Goal: Transaction & Acquisition: Book appointment/travel/reservation

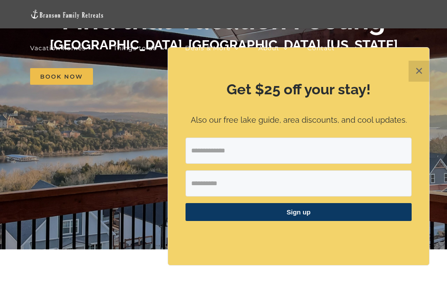
click at [407, 103] on div "Get $25 off your stay! Also our free lake guide, area discounts, and cool updat…" at bounding box center [298, 156] width 261 height 217
click at [419, 82] on button "✕" at bounding box center [419, 71] width 21 height 21
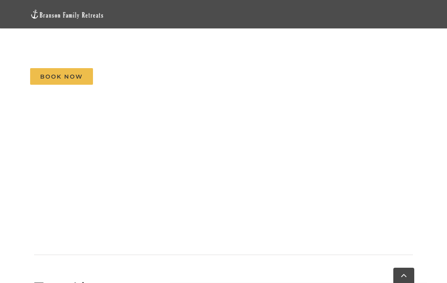
scroll to position [442, 0]
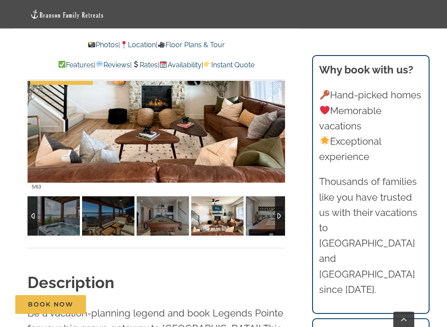
scroll to position [644, 0]
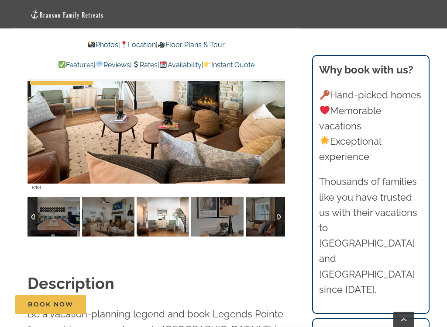
click at [141, 220] on img at bounding box center [163, 216] width 52 height 39
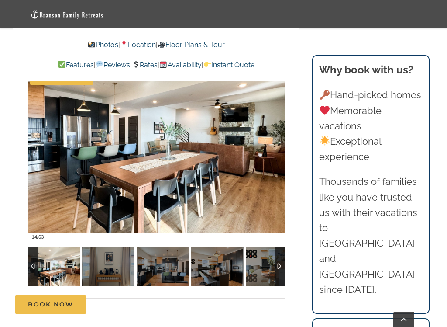
scroll to position [593, 0]
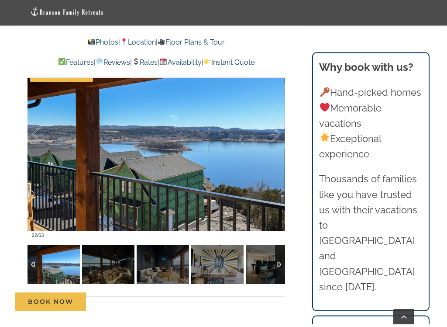
click at [280, 266] on div at bounding box center [280, 267] width 10 height 39
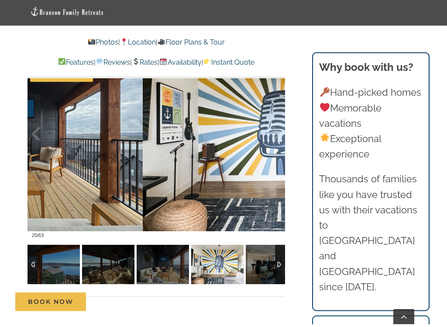
click at [207, 260] on img at bounding box center [217, 267] width 52 height 39
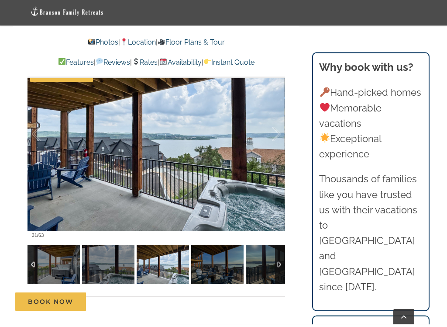
click at [214, 263] on img at bounding box center [217, 267] width 52 height 39
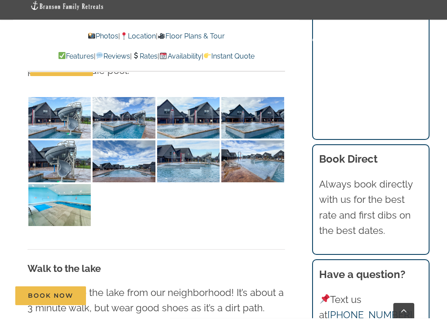
scroll to position [2064, 0]
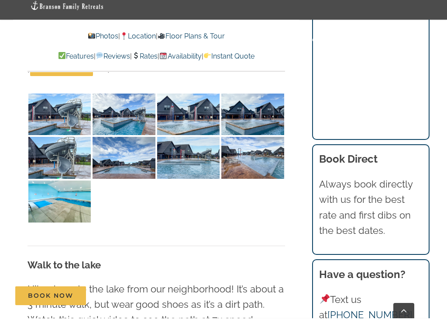
click at [62, 189] on img at bounding box center [59, 210] width 62 height 42
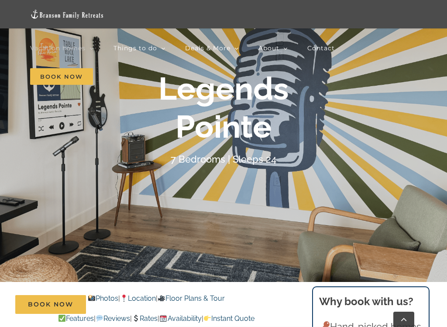
scroll to position [0, 0]
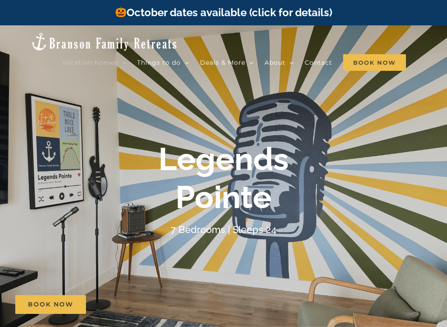
click at [92, 39] on img at bounding box center [104, 42] width 148 height 20
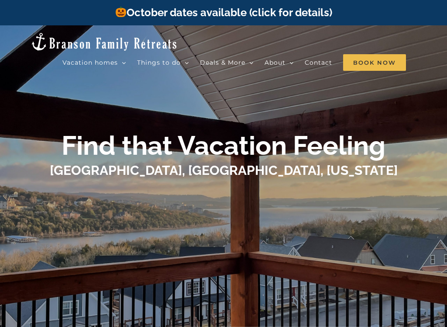
click at [371, 57] on span "Book Now" at bounding box center [374, 62] width 63 height 17
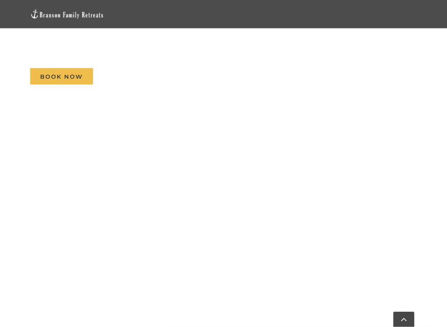
scroll to position [1196, 0]
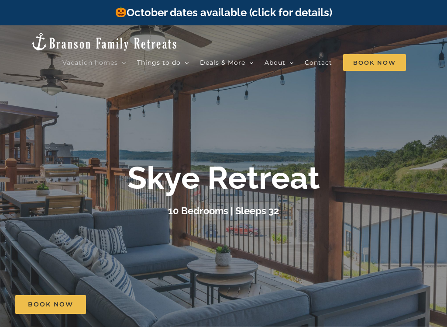
click at [239, 182] on span "Mini Waves | 3 Bedrooms" at bounding box center [213, 185] width 66 height 7
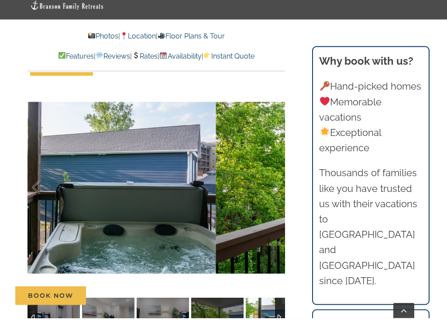
scroll to position [648, 0]
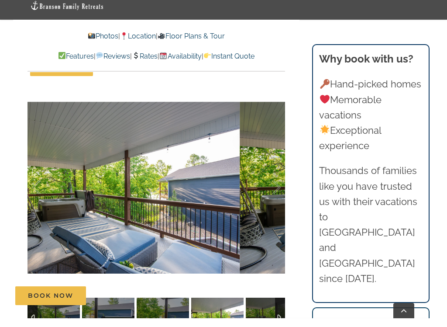
click at [374, 269] on p "Thousands of families like you have trusted us with their vacations to Table Ro…" at bounding box center [370, 233] width 103 height 123
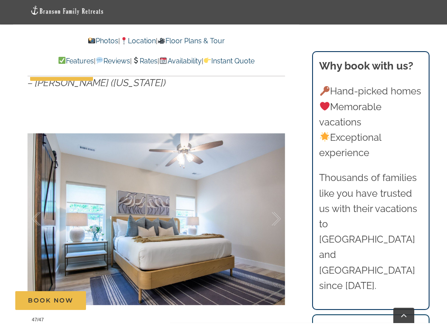
scroll to position [622, 0]
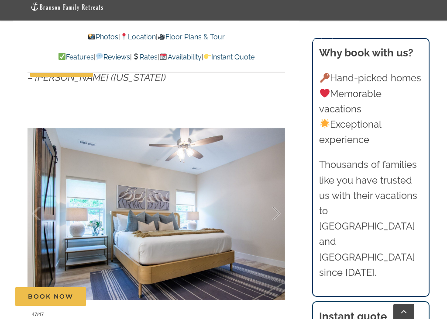
click at [271, 196] on div at bounding box center [267, 221] width 27 height 54
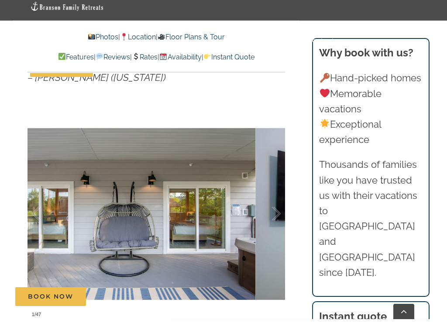
click at [269, 196] on div at bounding box center [267, 221] width 27 height 54
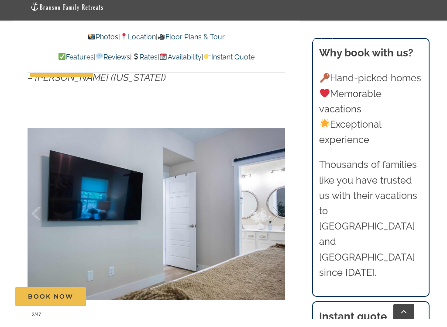
click at [269, 196] on div at bounding box center [267, 221] width 27 height 54
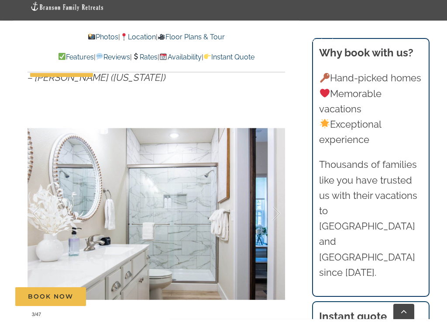
click at [270, 196] on div at bounding box center [267, 221] width 27 height 54
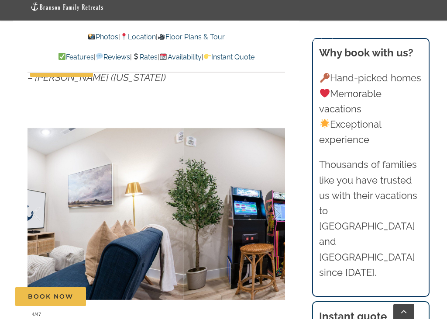
click at [267, 199] on div at bounding box center [267, 221] width 27 height 54
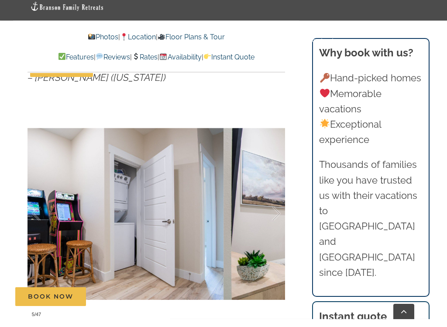
click at [268, 197] on div at bounding box center [267, 221] width 27 height 54
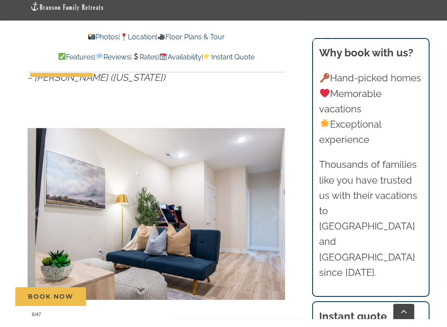
click at [271, 196] on div at bounding box center [267, 221] width 27 height 54
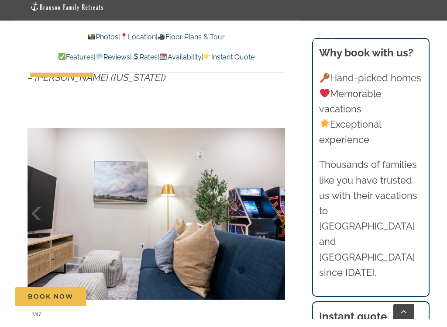
click at [272, 195] on div at bounding box center [267, 221] width 27 height 54
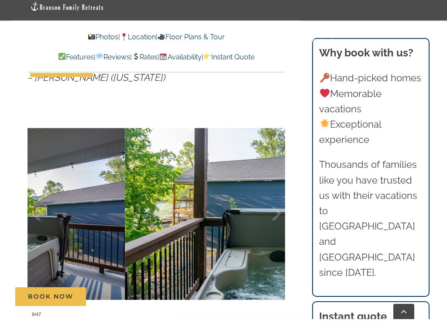
click at [272, 196] on div at bounding box center [267, 221] width 27 height 54
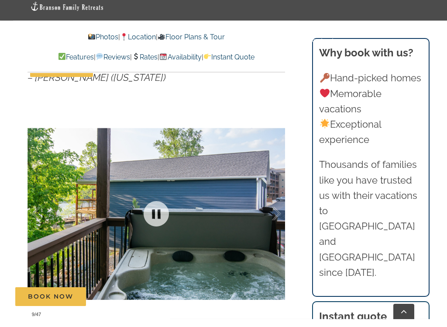
click at [54, 205] on div at bounding box center [45, 221] width 27 height 54
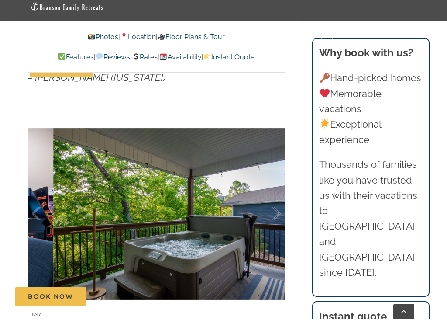
click at [49, 199] on div at bounding box center [45, 221] width 27 height 54
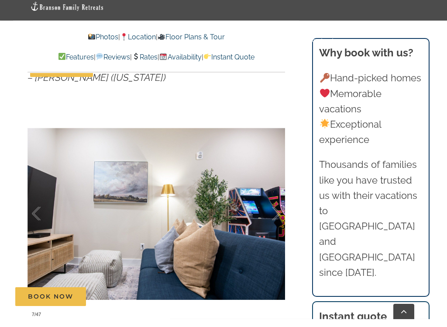
click at [274, 194] on div at bounding box center [267, 221] width 27 height 54
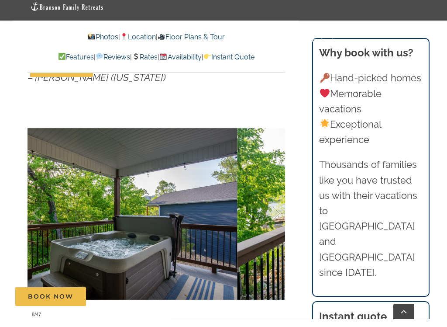
click at [275, 194] on div at bounding box center [267, 221] width 27 height 54
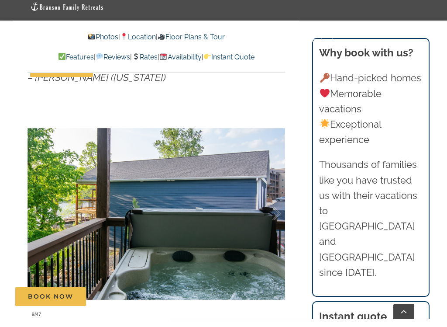
click at [275, 196] on div at bounding box center [267, 221] width 27 height 54
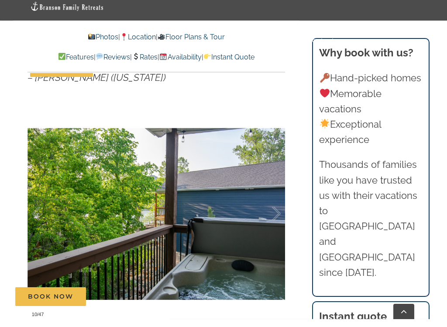
click at [277, 195] on div at bounding box center [267, 221] width 27 height 54
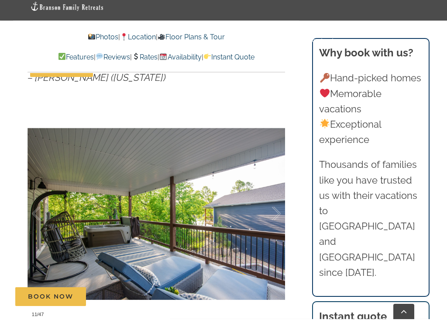
click at [272, 199] on div at bounding box center [267, 221] width 27 height 54
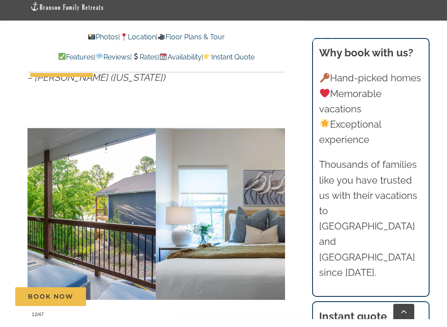
click at [273, 200] on div at bounding box center [267, 221] width 27 height 54
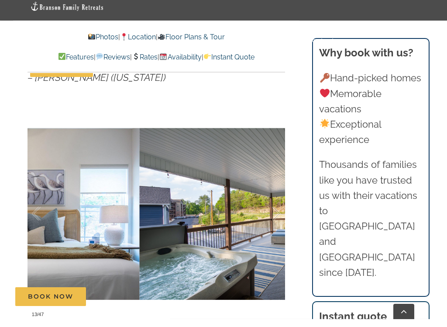
click at [276, 201] on div at bounding box center [267, 221] width 27 height 54
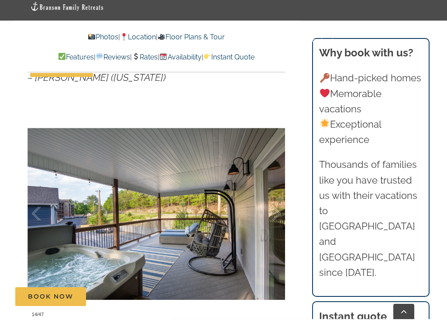
click at [274, 202] on div at bounding box center [267, 221] width 27 height 54
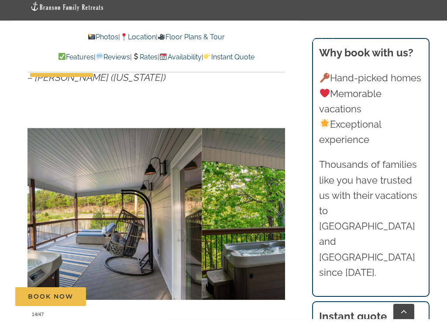
click at [39, 197] on div at bounding box center [45, 221] width 27 height 54
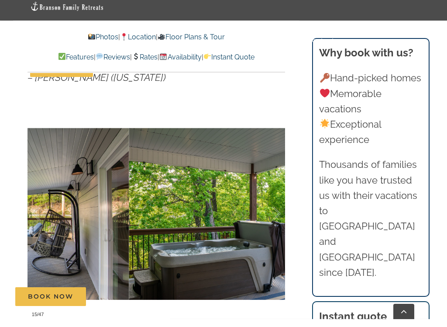
click at [272, 195] on div at bounding box center [267, 221] width 27 height 54
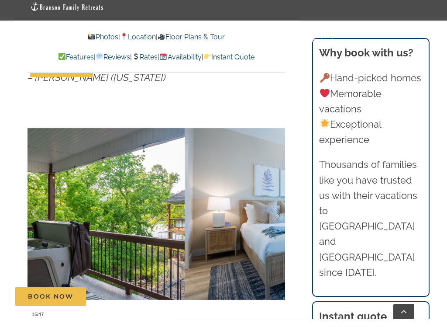
click at [271, 197] on div at bounding box center [267, 221] width 27 height 54
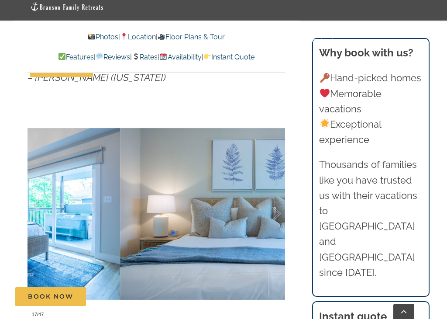
click at [272, 199] on div at bounding box center [267, 221] width 27 height 54
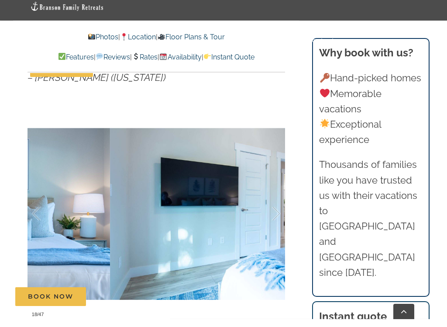
click at [273, 199] on div at bounding box center [267, 221] width 27 height 54
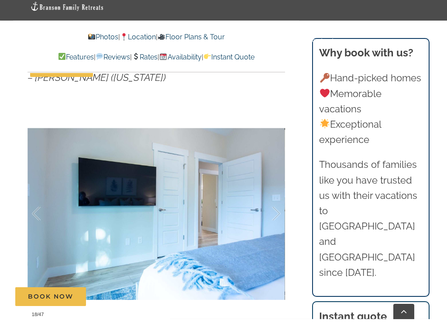
click at [275, 198] on div at bounding box center [267, 221] width 27 height 54
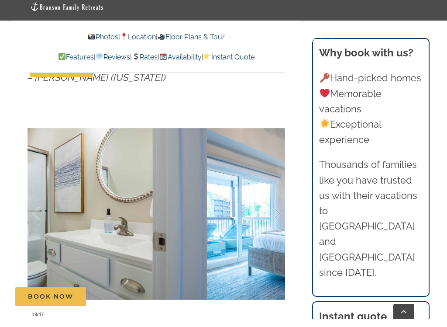
click at [274, 198] on div at bounding box center [267, 221] width 27 height 54
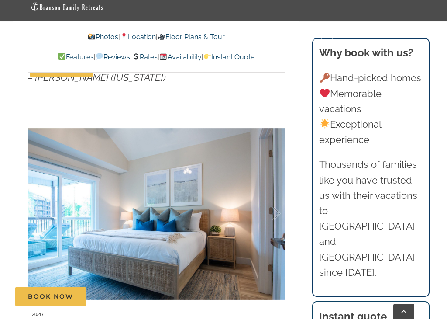
click at [273, 198] on div at bounding box center [267, 221] width 27 height 54
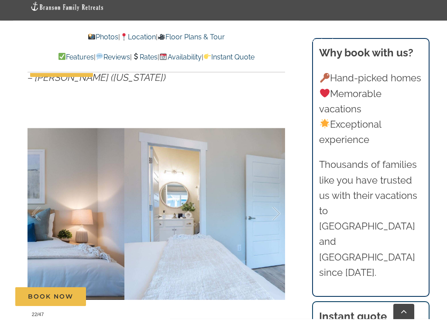
click at [272, 198] on div at bounding box center [267, 221] width 27 height 54
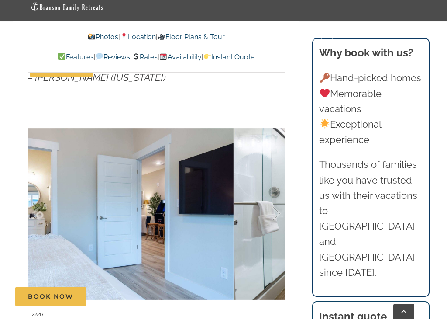
click at [272, 198] on div at bounding box center [267, 221] width 27 height 54
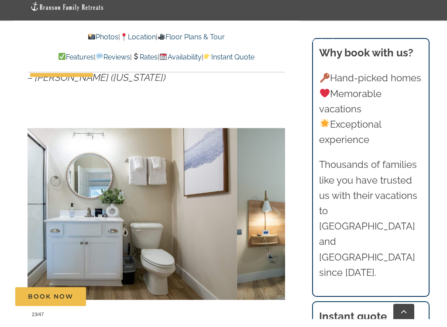
click at [272, 198] on div at bounding box center [267, 221] width 27 height 54
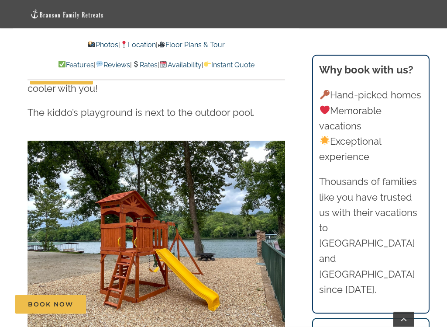
scroll to position [1908, 0]
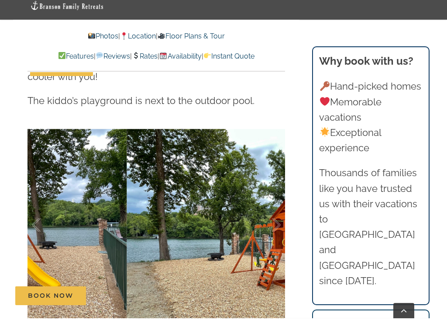
click at [269, 207] on div at bounding box center [267, 234] width 27 height 54
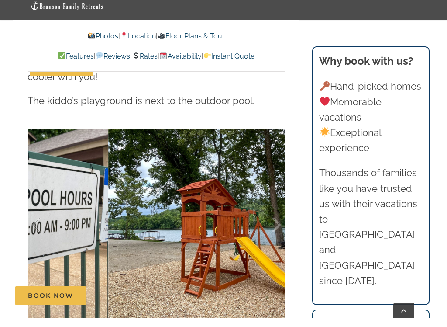
click at [266, 207] on div at bounding box center [267, 234] width 27 height 54
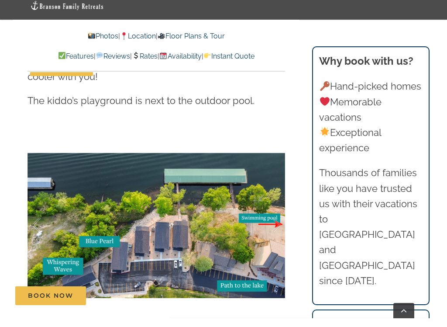
click at [268, 207] on div at bounding box center [267, 234] width 27 height 54
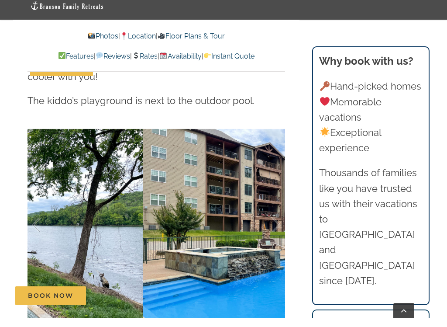
click at [267, 207] on div at bounding box center [267, 234] width 27 height 54
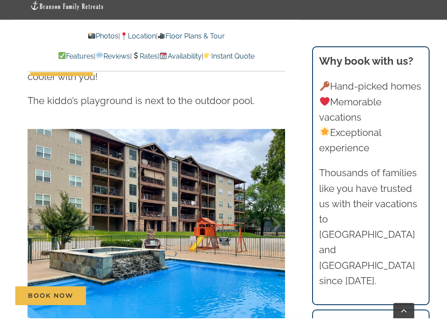
click at [268, 207] on div at bounding box center [267, 234] width 27 height 54
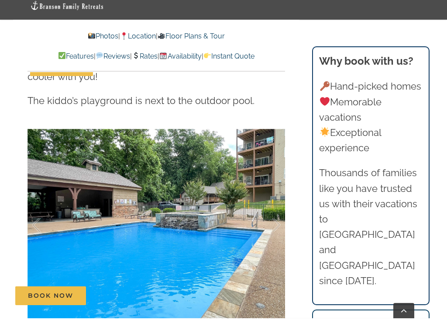
click at [269, 207] on div at bounding box center [267, 234] width 27 height 54
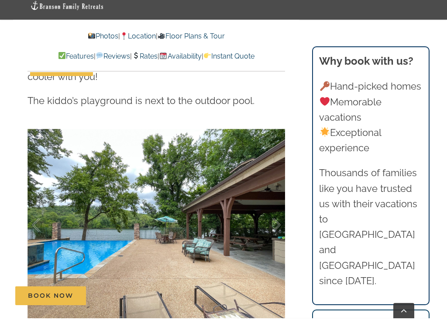
click at [270, 207] on div at bounding box center [267, 234] width 27 height 54
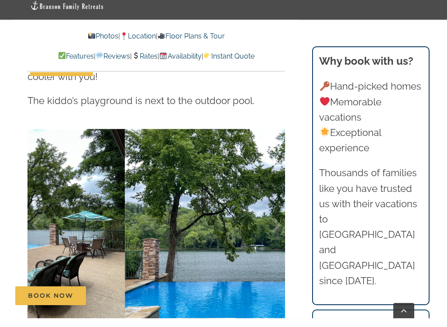
click at [269, 207] on div at bounding box center [267, 234] width 27 height 54
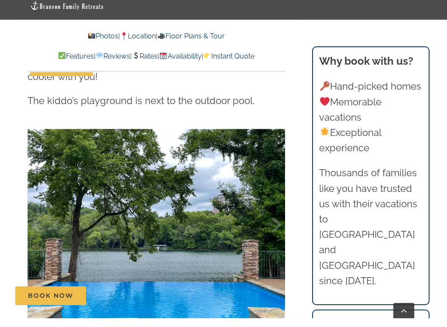
click at [269, 207] on div at bounding box center [267, 234] width 27 height 54
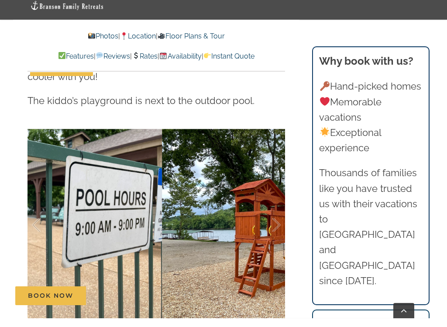
click at [270, 207] on div at bounding box center [267, 234] width 27 height 54
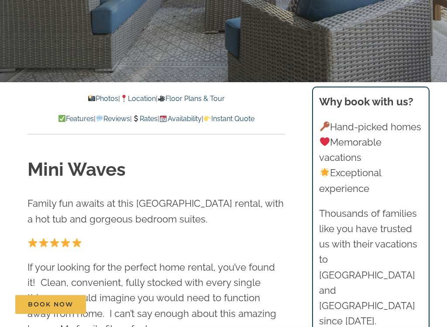
scroll to position [0, 0]
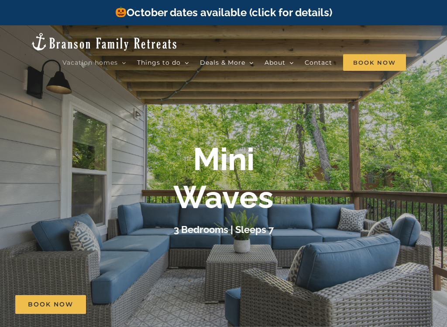
click at [247, 136] on span "Mini Claymore | 3 Bedrooms" at bounding box center [217, 139] width 75 height 7
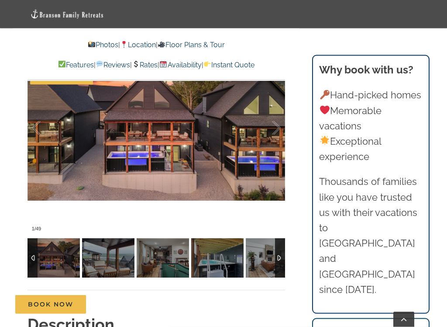
scroll to position [609, 0]
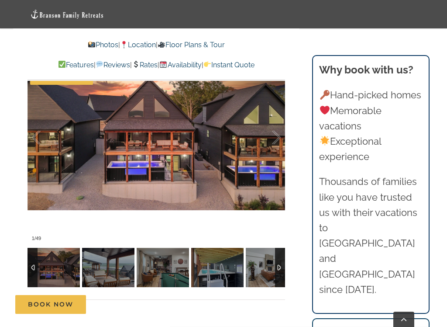
click at [264, 147] on div at bounding box center [267, 137] width 27 height 54
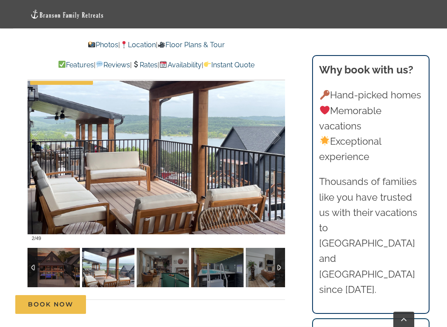
click at [272, 153] on div at bounding box center [267, 137] width 27 height 54
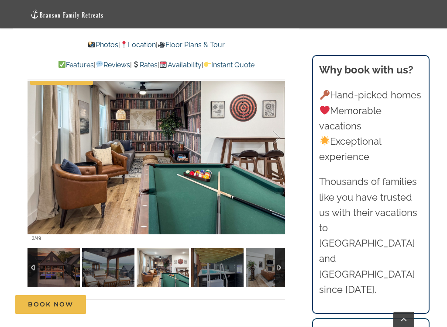
click at [271, 158] on div at bounding box center [267, 137] width 27 height 54
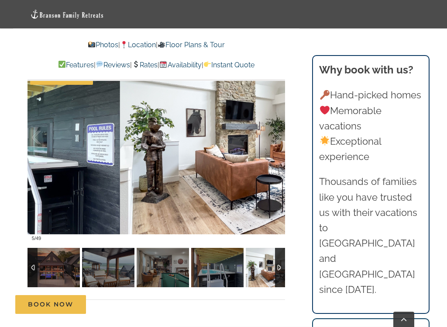
click at [275, 159] on div at bounding box center [267, 137] width 27 height 54
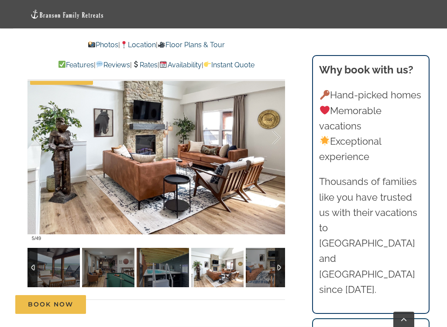
click at [49, 159] on div at bounding box center [45, 137] width 27 height 54
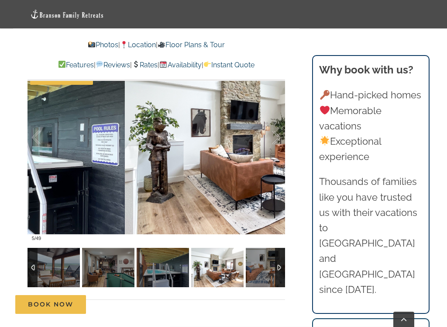
click at [273, 160] on div at bounding box center [267, 137] width 27 height 54
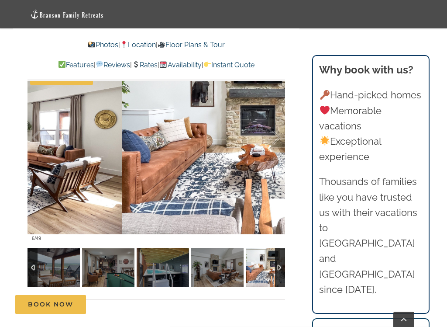
click at [273, 158] on div at bounding box center [267, 137] width 27 height 54
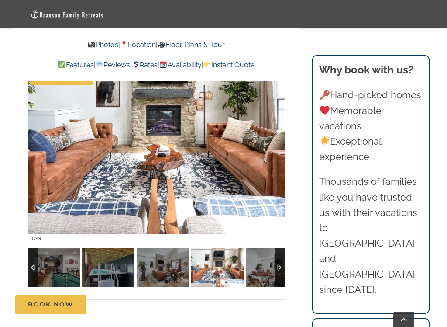
click at [275, 157] on div at bounding box center [267, 137] width 27 height 54
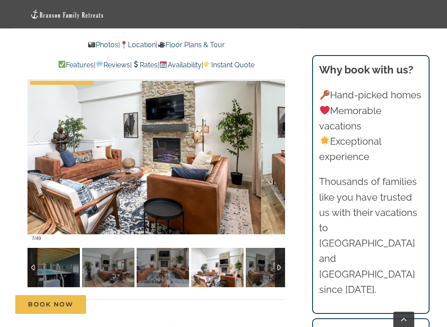
click at [276, 159] on div at bounding box center [267, 137] width 27 height 54
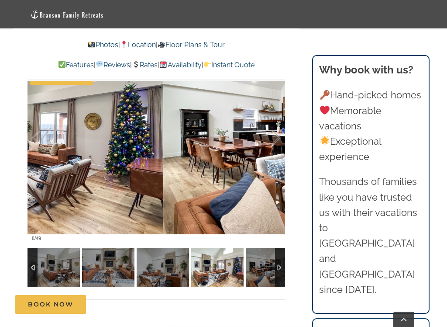
click at [276, 157] on div at bounding box center [267, 137] width 27 height 54
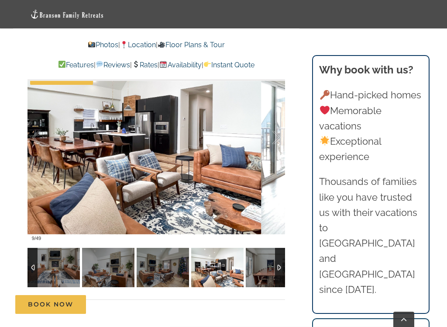
click at [275, 157] on div at bounding box center [267, 137] width 27 height 54
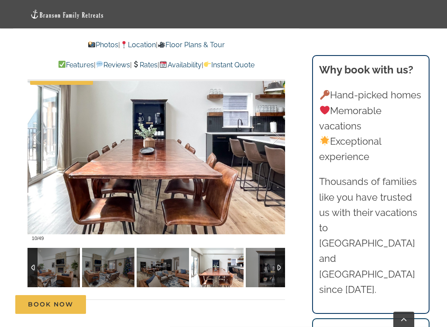
click at [275, 157] on div at bounding box center [267, 137] width 27 height 54
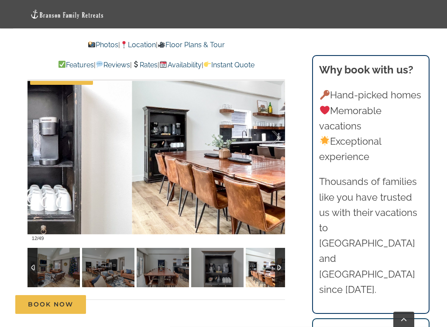
click at [275, 156] on div at bounding box center [267, 137] width 27 height 54
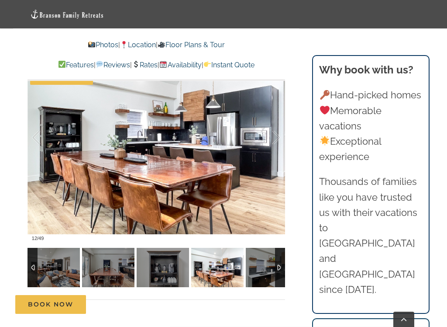
click at [274, 156] on div at bounding box center [267, 137] width 27 height 54
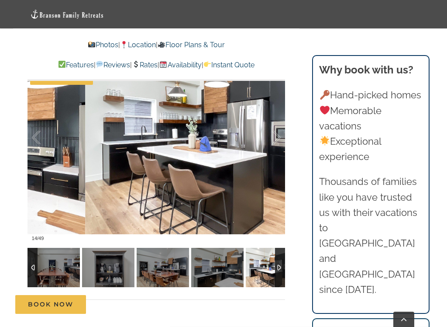
click at [276, 157] on div at bounding box center [267, 137] width 27 height 54
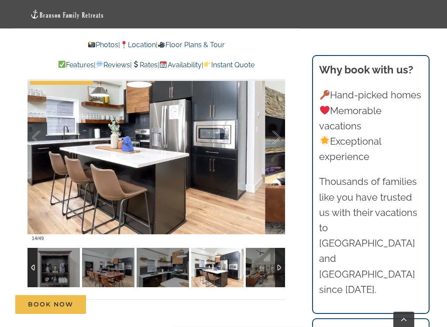
click at [276, 155] on div at bounding box center [267, 137] width 27 height 54
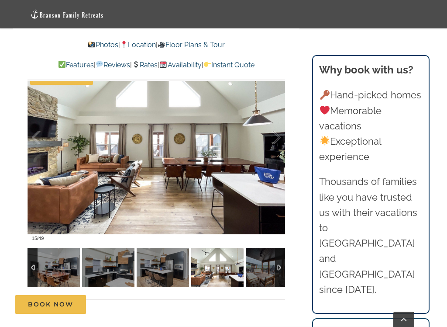
click at [277, 148] on div at bounding box center [267, 137] width 27 height 54
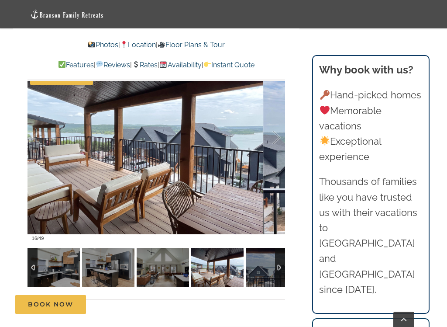
click at [276, 149] on div at bounding box center [267, 137] width 27 height 54
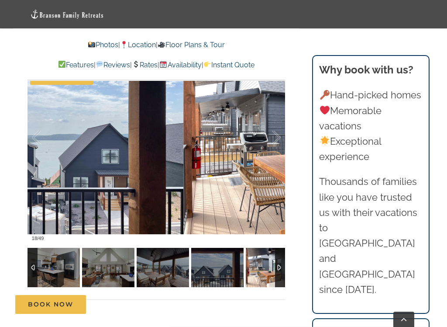
click at [276, 150] on div at bounding box center [267, 137] width 27 height 54
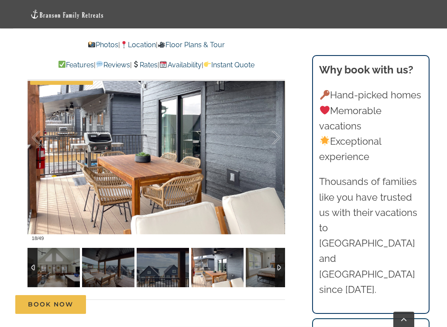
click at [275, 151] on div at bounding box center [267, 137] width 27 height 54
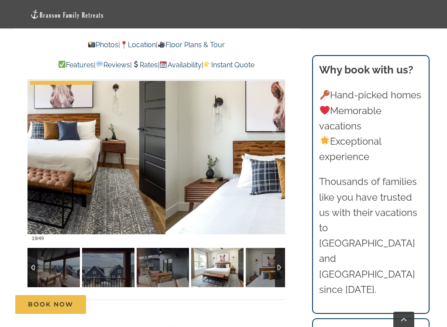
click at [274, 151] on div at bounding box center [267, 137] width 27 height 54
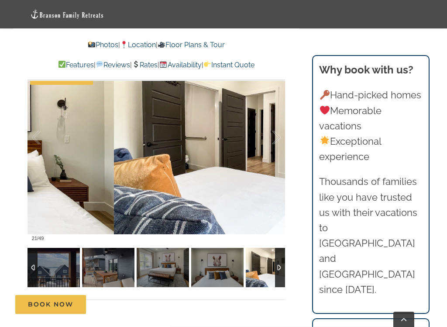
click at [274, 148] on div at bounding box center [267, 137] width 27 height 54
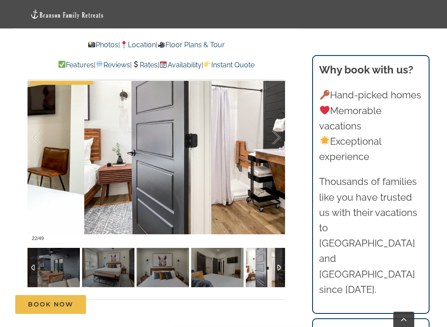
click at [273, 150] on div at bounding box center [267, 137] width 27 height 54
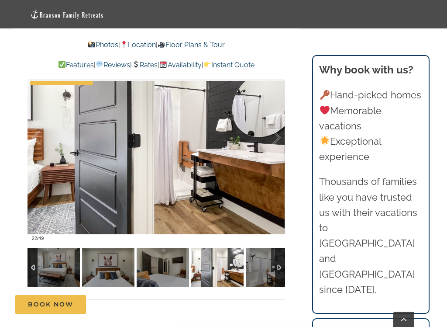
click at [275, 149] on div at bounding box center [267, 137] width 27 height 54
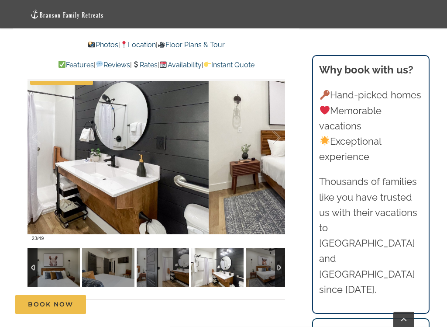
click at [275, 149] on div at bounding box center [267, 137] width 27 height 54
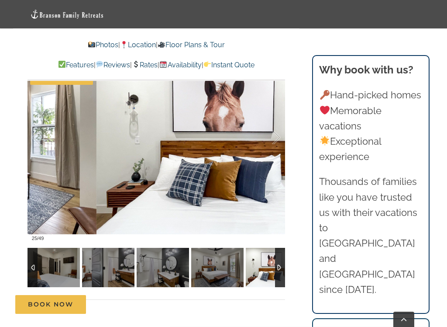
click at [275, 149] on div at bounding box center [267, 137] width 27 height 54
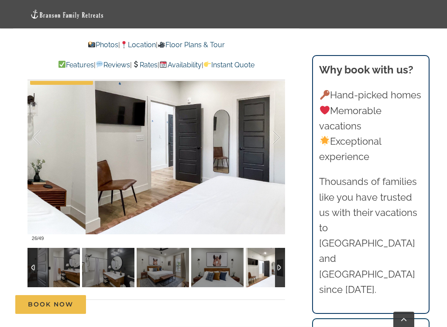
click at [275, 149] on div at bounding box center [267, 137] width 27 height 54
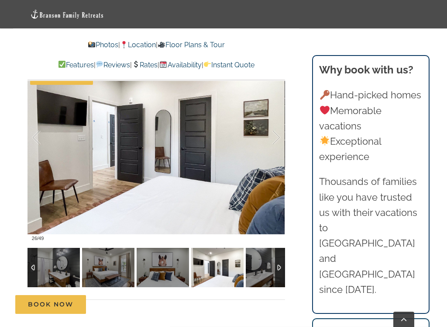
click at [275, 150] on div at bounding box center [267, 137] width 27 height 54
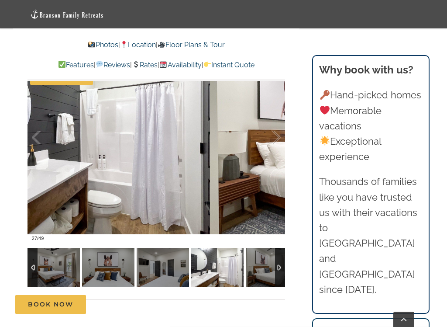
click at [275, 150] on div at bounding box center [267, 137] width 27 height 54
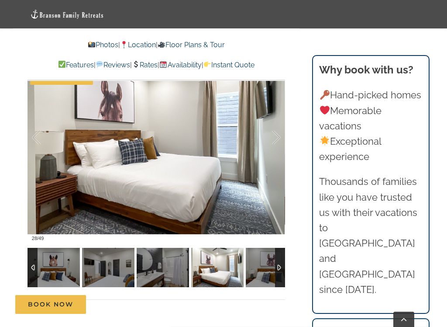
click at [274, 150] on div at bounding box center [267, 137] width 27 height 54
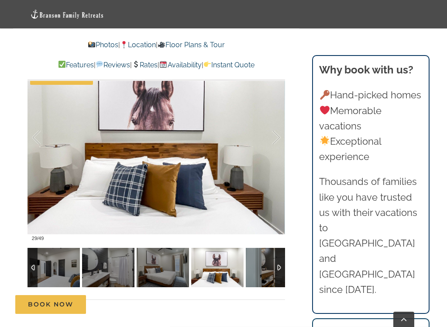
click at [275, 149] on div at bounding box center [267, 137] width 27 height 54
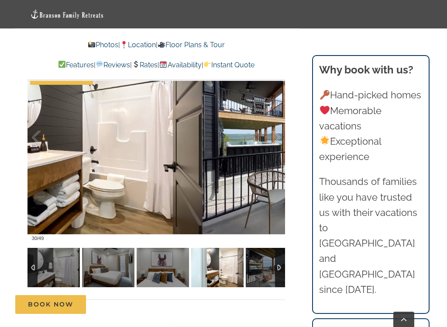
click at [275, 148] on div at bounding box center [267, 137] width 27 height 54
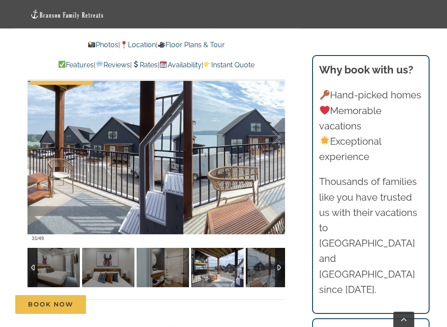
click at [276, 149] on div at bounding box center [267, 137] width 27 height 54
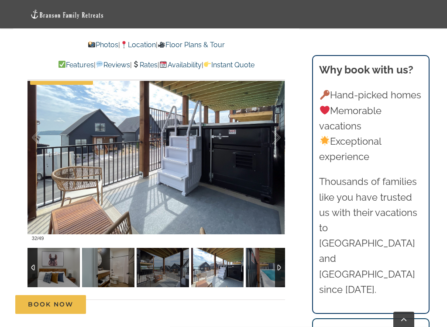
click at [274, 149] on div at bounding box center [267, 137] width 27 height 54
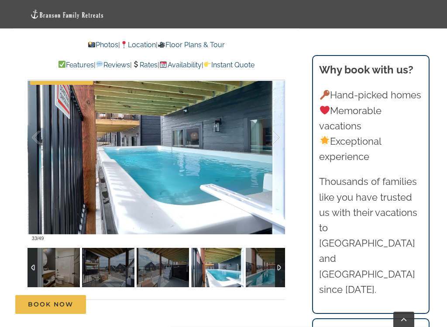
click at [272, 149] on div at bounding box center [267, 137] width 27 height 54
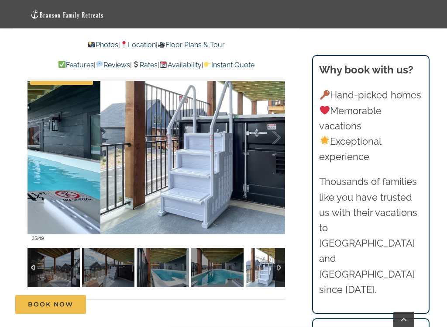
click at [270, 151] on div at bounding box center [267, 137] width 27 height 54
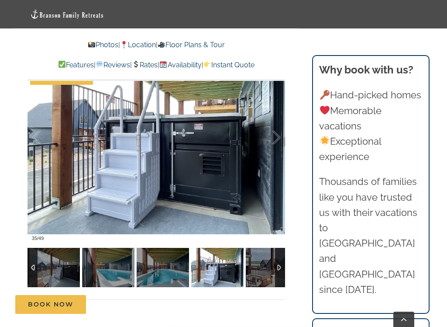
click at [269, 148] on div at bounding box center [267, 137] width 27 height 54
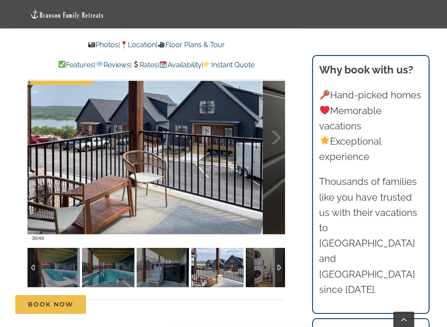
click at [272, 146] on div at bounding box center [267, 137] width 27 height 54
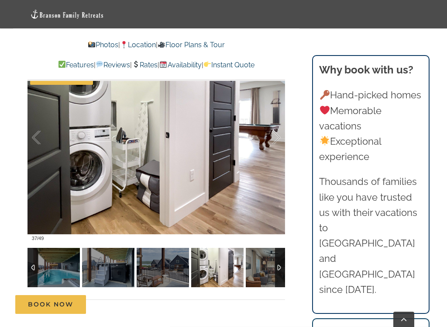
click at [273, 147] on div at bounding box center [267, 137] width 27 height 54
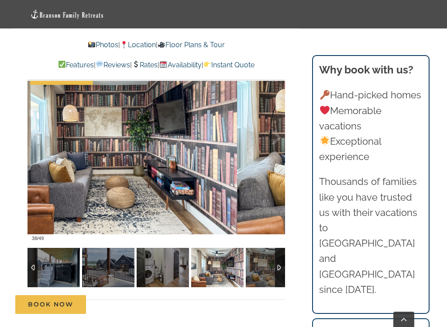
click at [272, 147] on div at bounding box center [267, 137] width 27 height 54
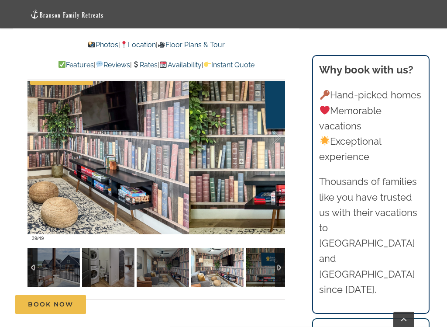
click at [272, 146] on div at bounding box center [267, 137] width 27 height 54
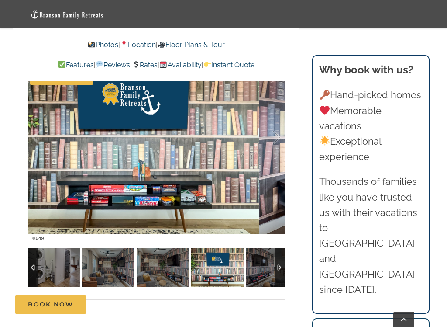
click at [273, 146] on div at bounding box center [267, 137] width 27 height 54
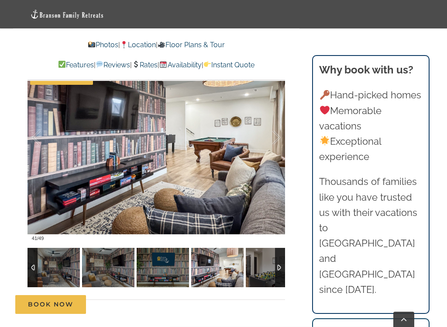
click at [273, 145] on div at bounding box center [267, 137] width 27 height 54
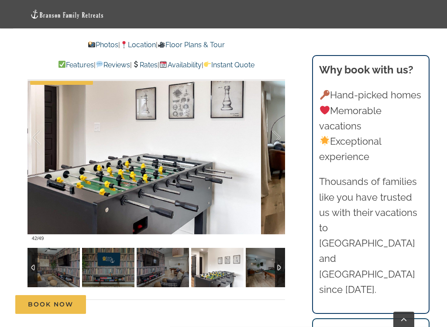
click at [272, 146] on div at bounding box center [267, 137] width 27 height 54
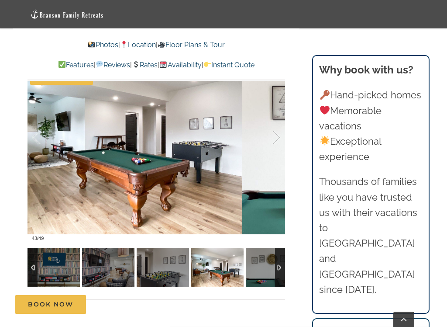
click at [272, 147] on div at bounding box center [267, 137] width 27 height 54
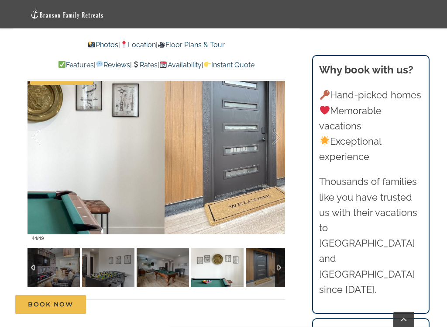
click at [272, 146] on div at bounding box center [267, 137] width 27 height 54
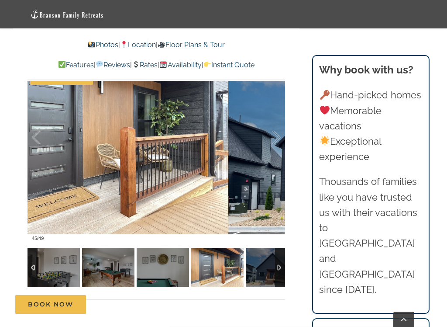
click at [273, 145] on div at bounding box center [267, 137] width 27 height 54
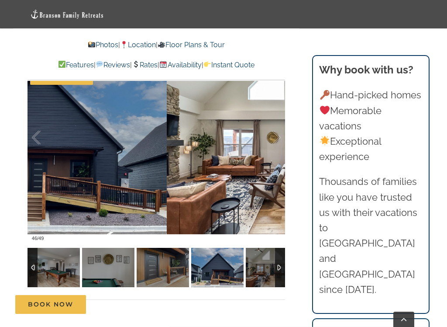
click at [270, 145] on div at bounding box center [267, 137] width 27 height 54
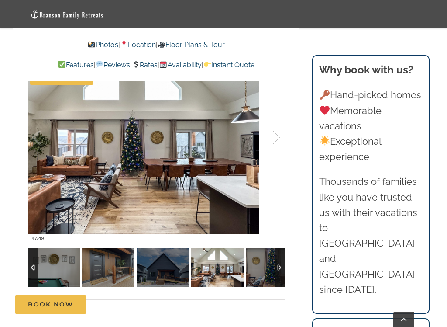
click at [269, 147] on div at bounding box center [267, 137] width 27 height 54
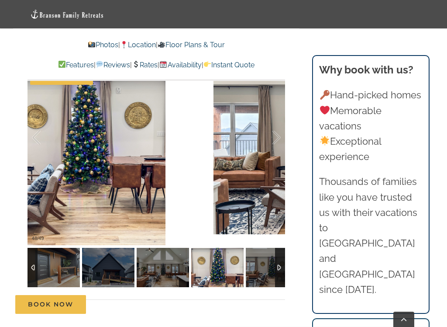
click at [269, 147] on div at bounding box center [267, 137] width 27 height 54
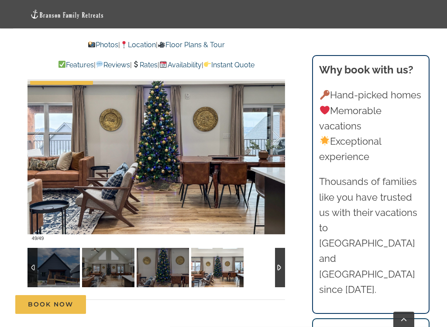
click at [270, 147] on div at bounding box center [267, 137] width 27 height 54
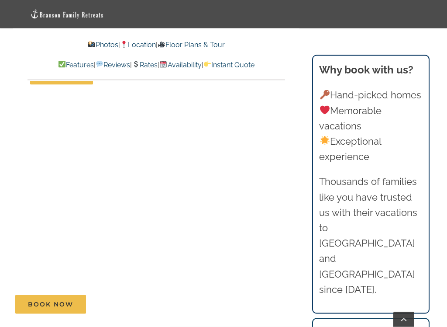
scroll to position [5316, 0]
click at [134, 45] on link "Location" at bounding box center [138, 45] width 36 height 8
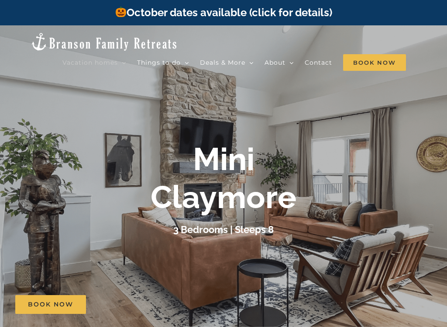
click at [240, 106] on span "Mini Wildflower | 2 Bedrooms" at bounding box center [219, 109] width 79 height 7
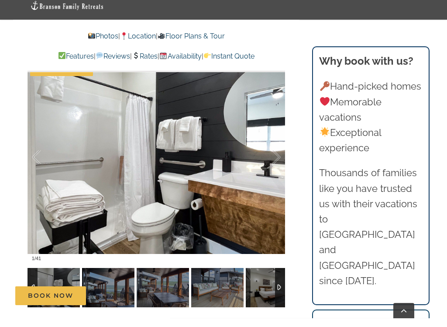
scroll to position [578, 0]
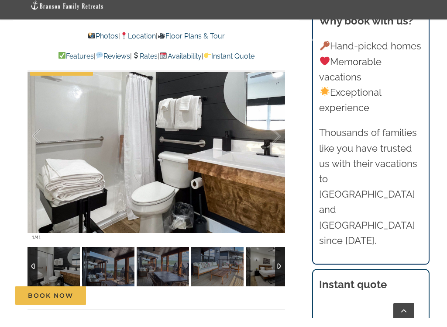
click at [50, 256] on img at bounding box center [54, 275] width 52 height 39
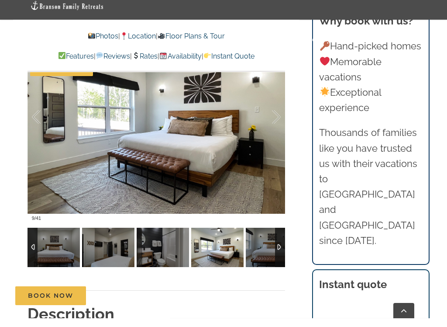
click at [284, 241] on div at bounding box center [280, 255] width 10 height 39
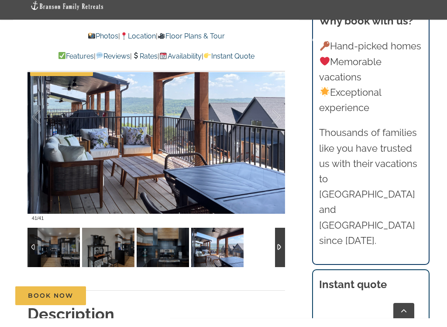
click at [272, 245] on div at bounding box center [157, 255] width 258 height 39
click at [265, 246] on div at bounding box center [157, 255] width 258 height 39
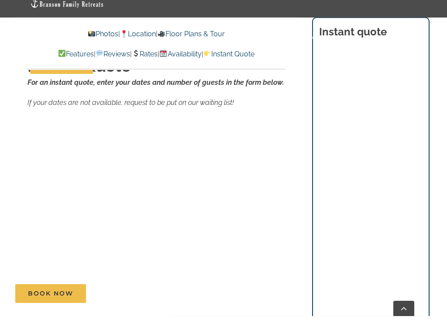
scroll to position [5528, 0]
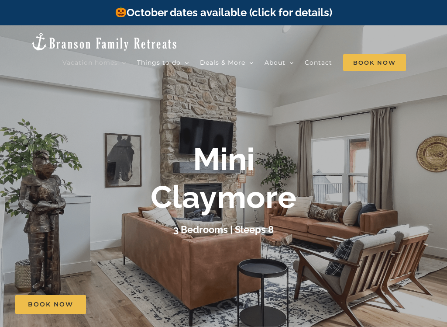
click at [230, 145] on b "Mini Claymore" at bounding box center [224, 177] width 146 height 75
click at [117, 47] on div "Vacation homes 2 to 3 Bedrooms Mini Camp | 2 Bedrooms Mini Pearl | 2 Bedrooms M…" at bounding box center [223, 50] width 421 height 50
click at [233, 153] on link "Mini Copper | 3 Bedrooms" at bounding box center [226, 154] width 109 height 15
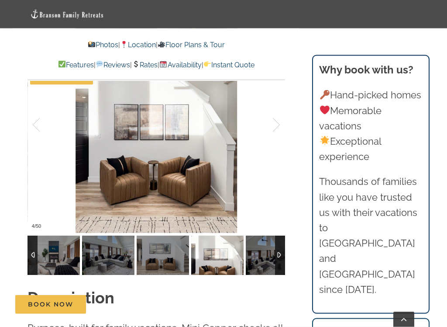
scroll to position [665, 0]
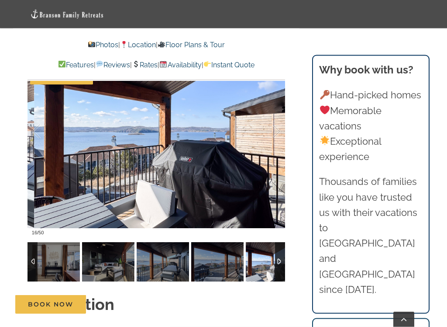
click at [258, 242] on img at bounding box center [272, 261] width 52 height 39
